Goal: Entertainment & Leisure: Consume media (video, audio)

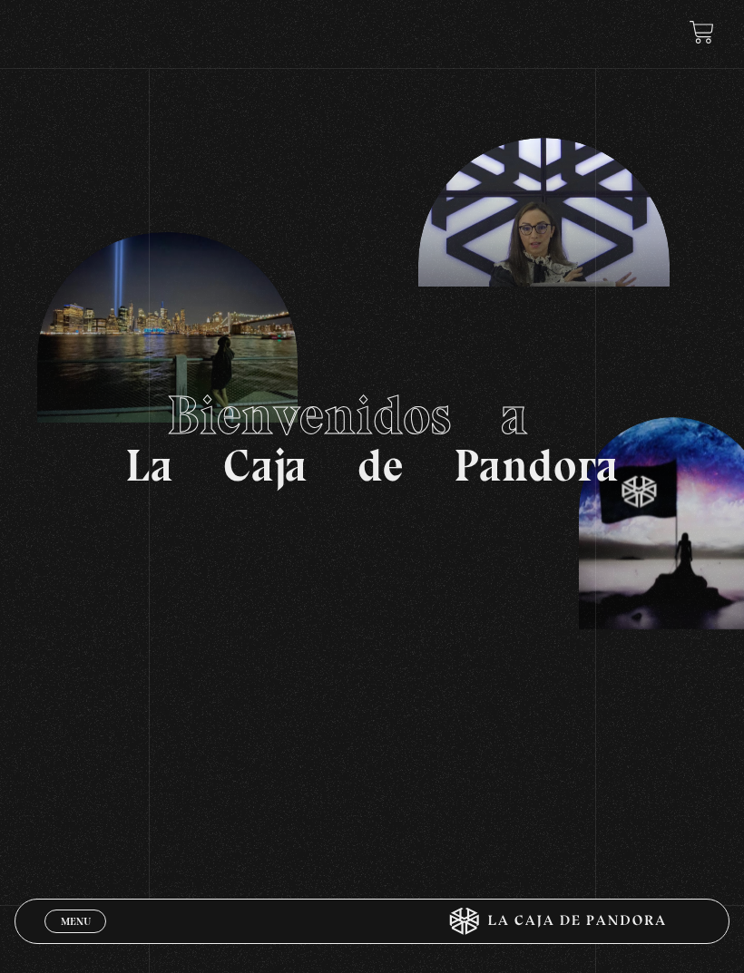
click at [76, 922] on span "Menu" at bounding box center [76, 921] width 30 height 11
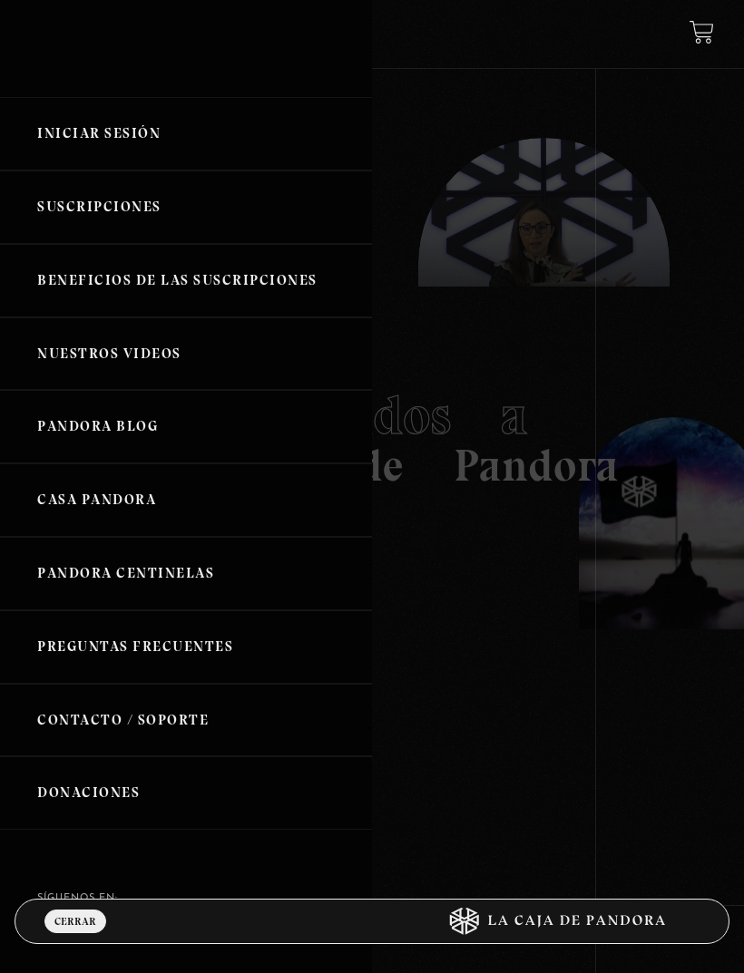
click at [65, 149] on link "Iniciar Sesión" at bounding box center [186, 133] width 372 height 73
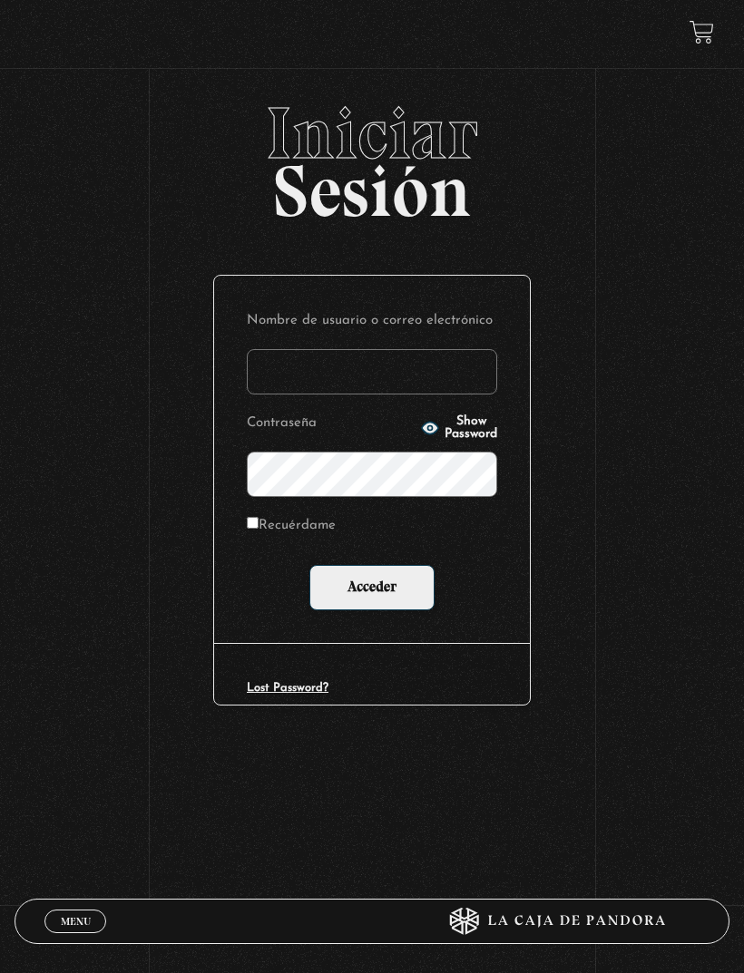
type input "Susan2025"
click at [394, 593] on input "Acceder" at bounding box center [371, 587] width 125 height 45
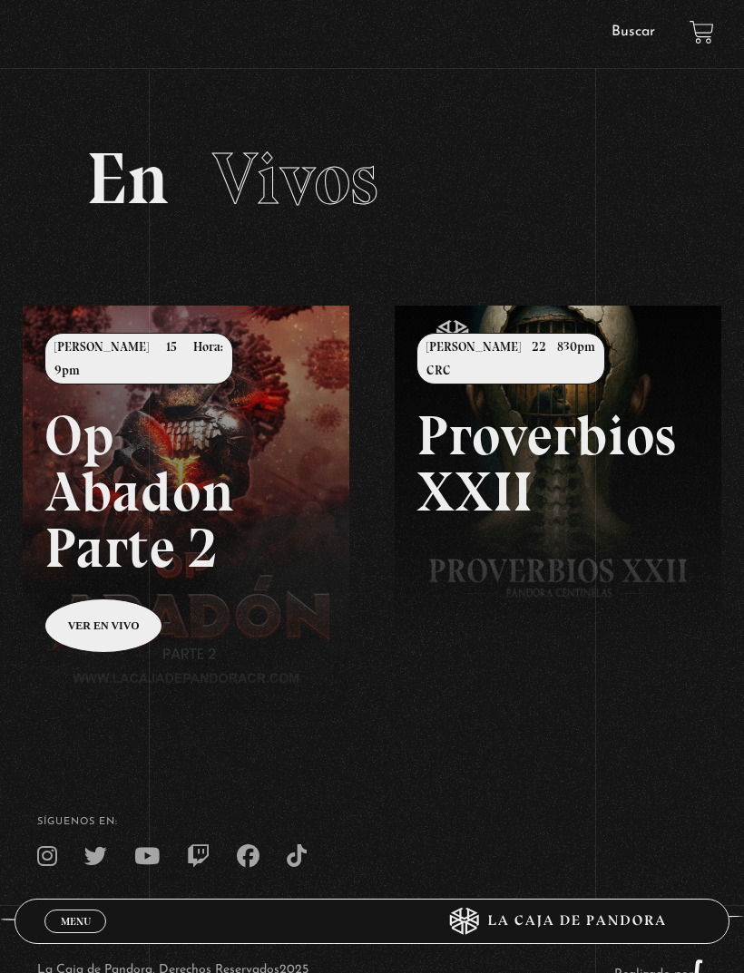
click at [67, 916] on span "Menu" at bounding box center [76, 921] width 30 height 11
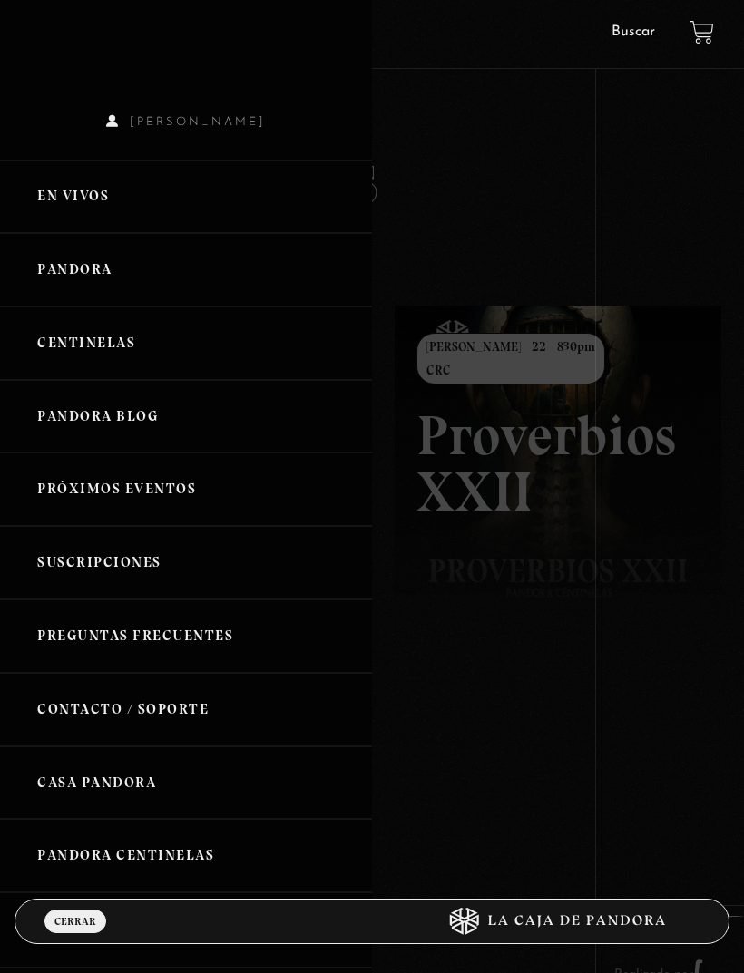
click at [89, 283] on link "Pandora" at bounding box center [186, 269] width 372 height 73
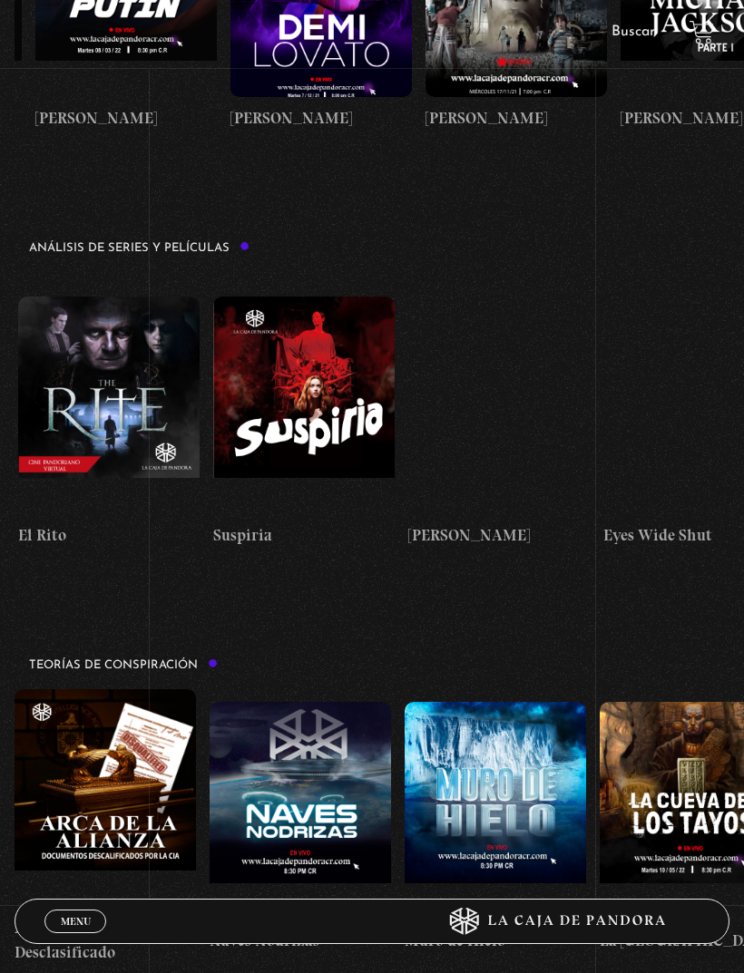
scroll to position [0, 1758]
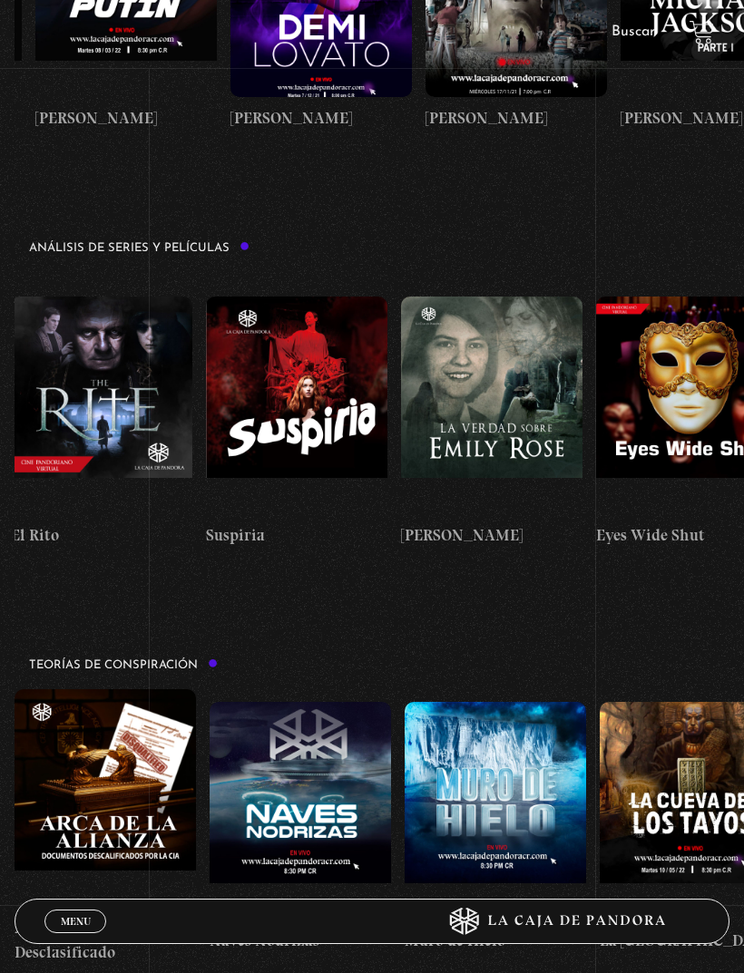
click at [316, 316] on figure at bounding box center [296, 406] width 181 height 218
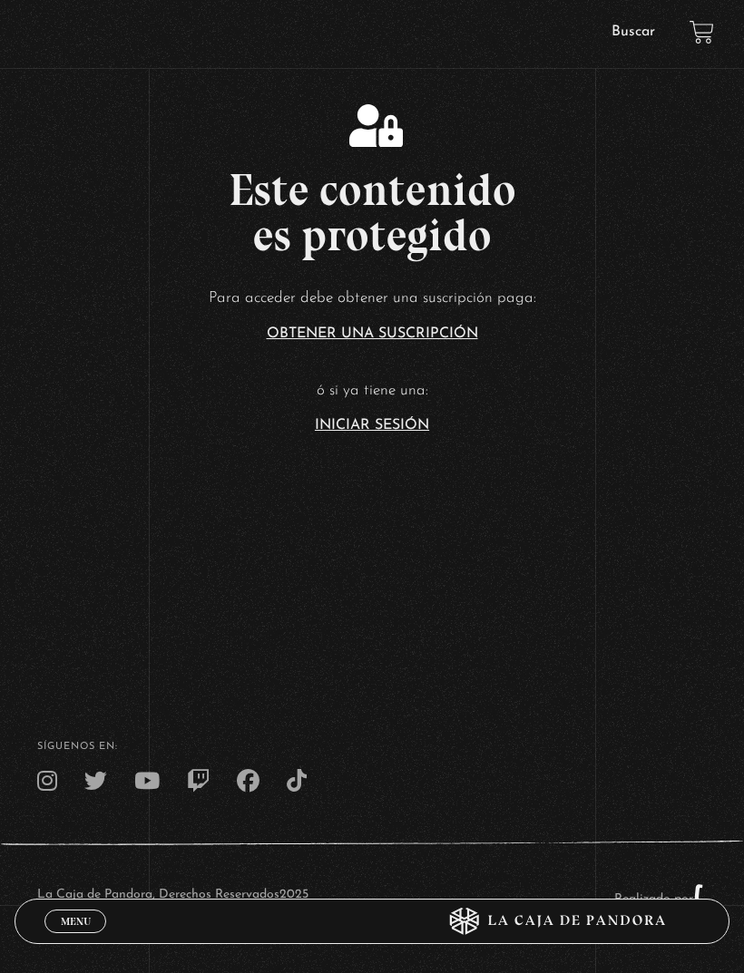
scroll to position [163, 0]
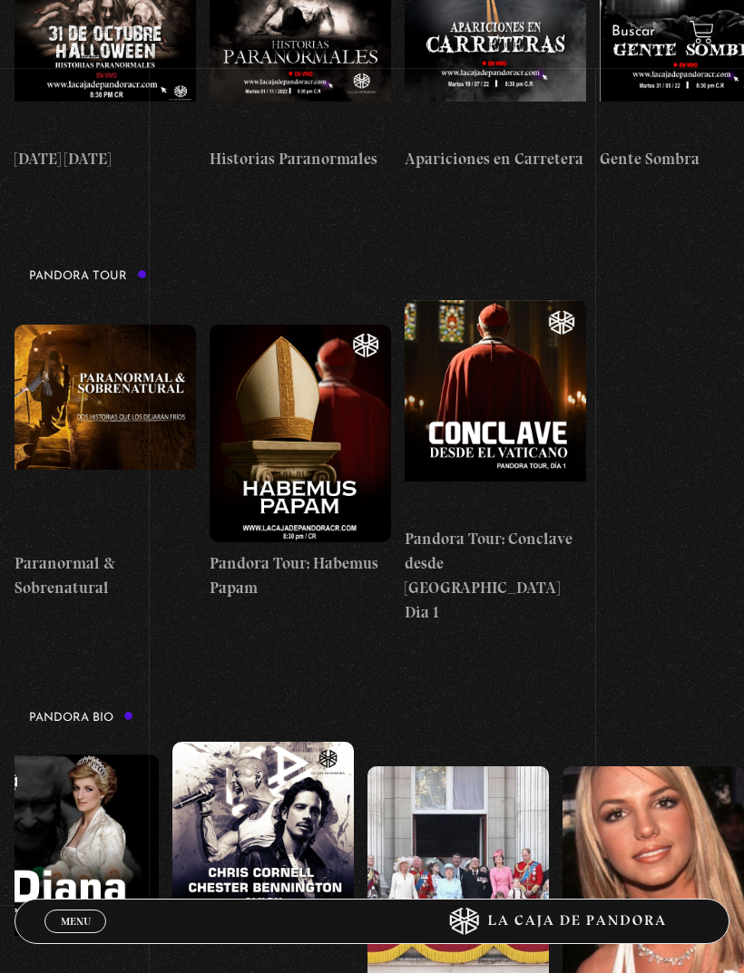
scroll to position [998, 0]
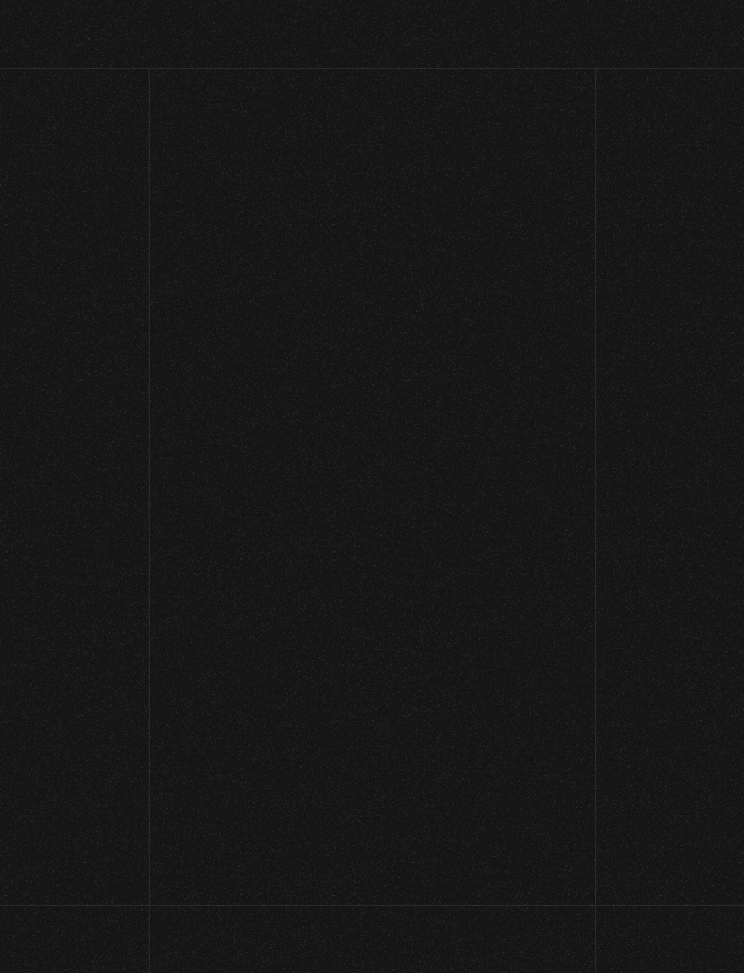
scroll to position [221, 0]
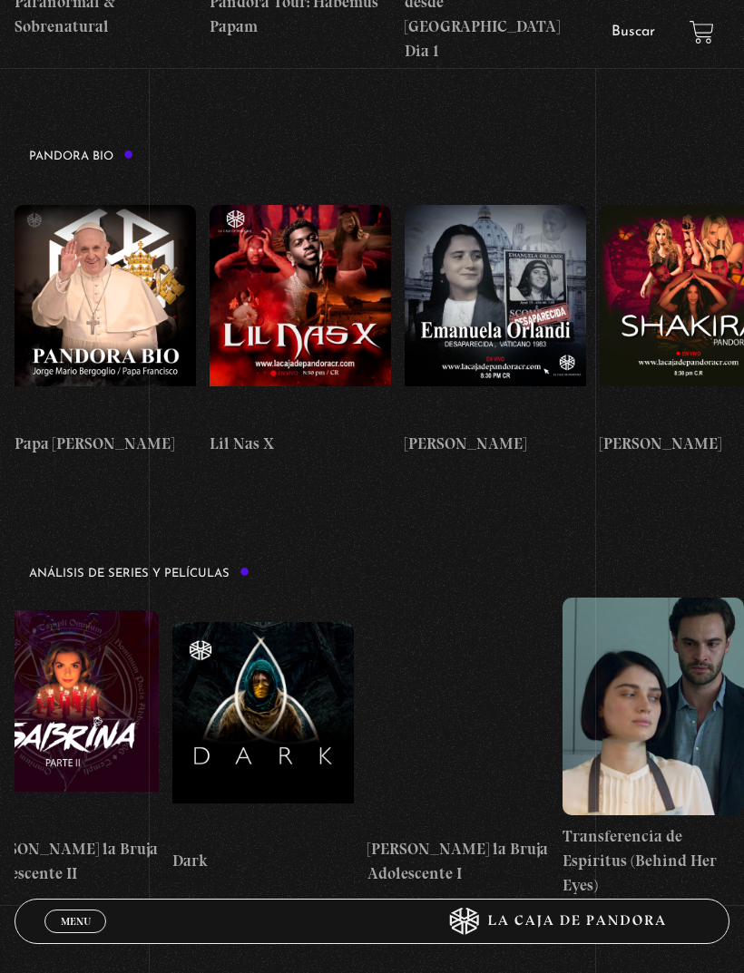
scroll to position [0, 3742]
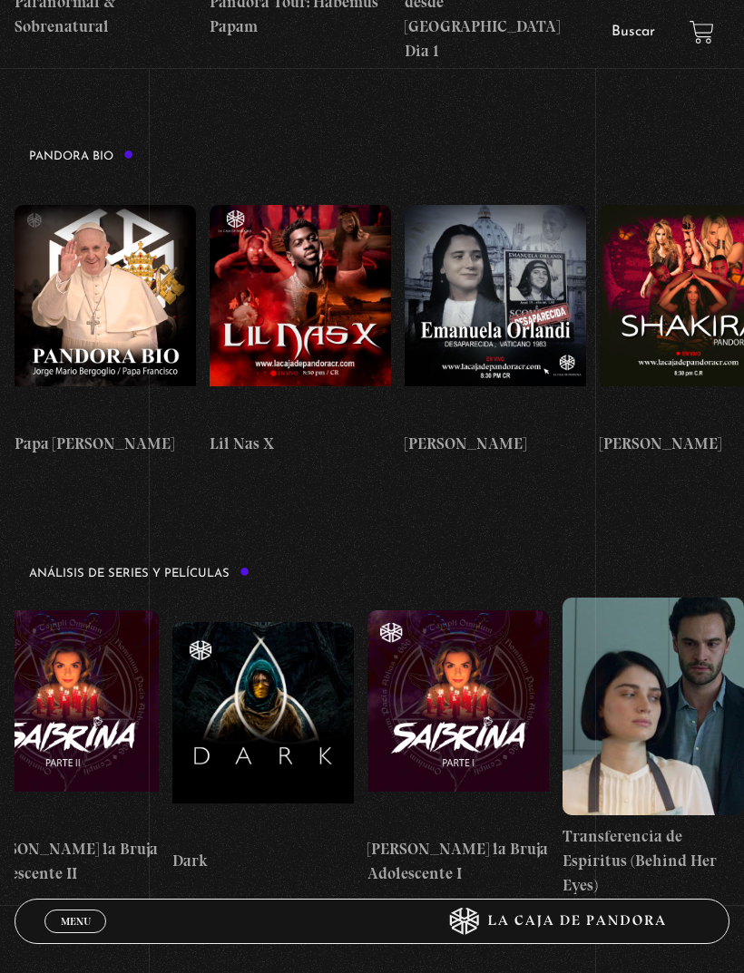
click at [650, 598] on figure at bounding box center [652, 707] width 181 height 218
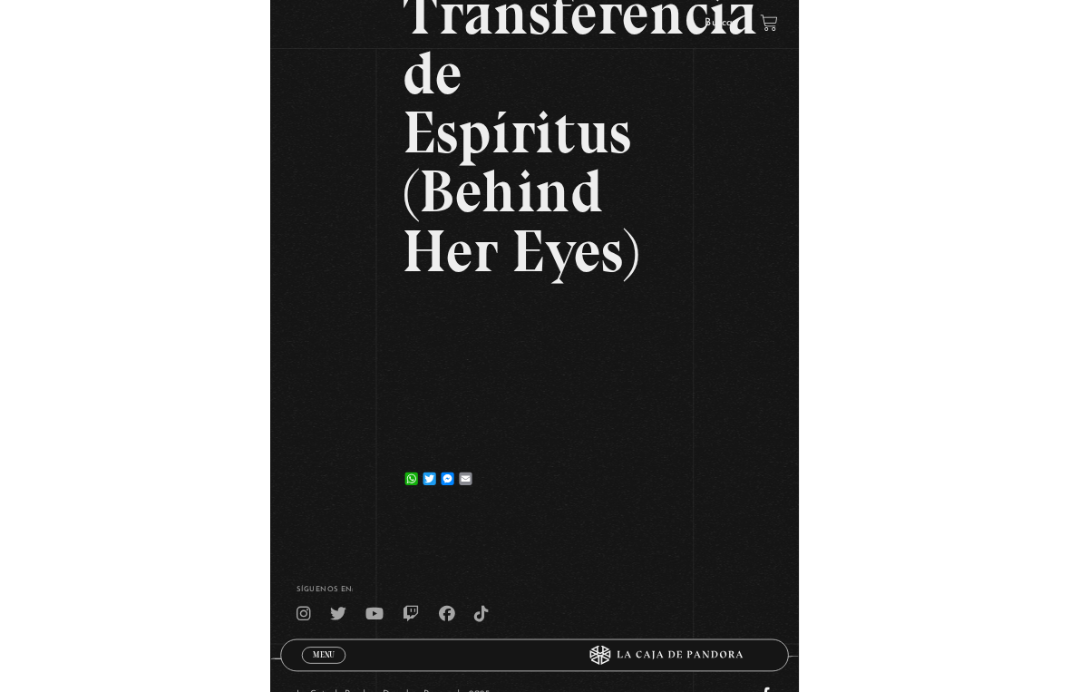
scroll to position [22, 0]
